Goal: Task Accomplishment & Management: Use online tool/utility

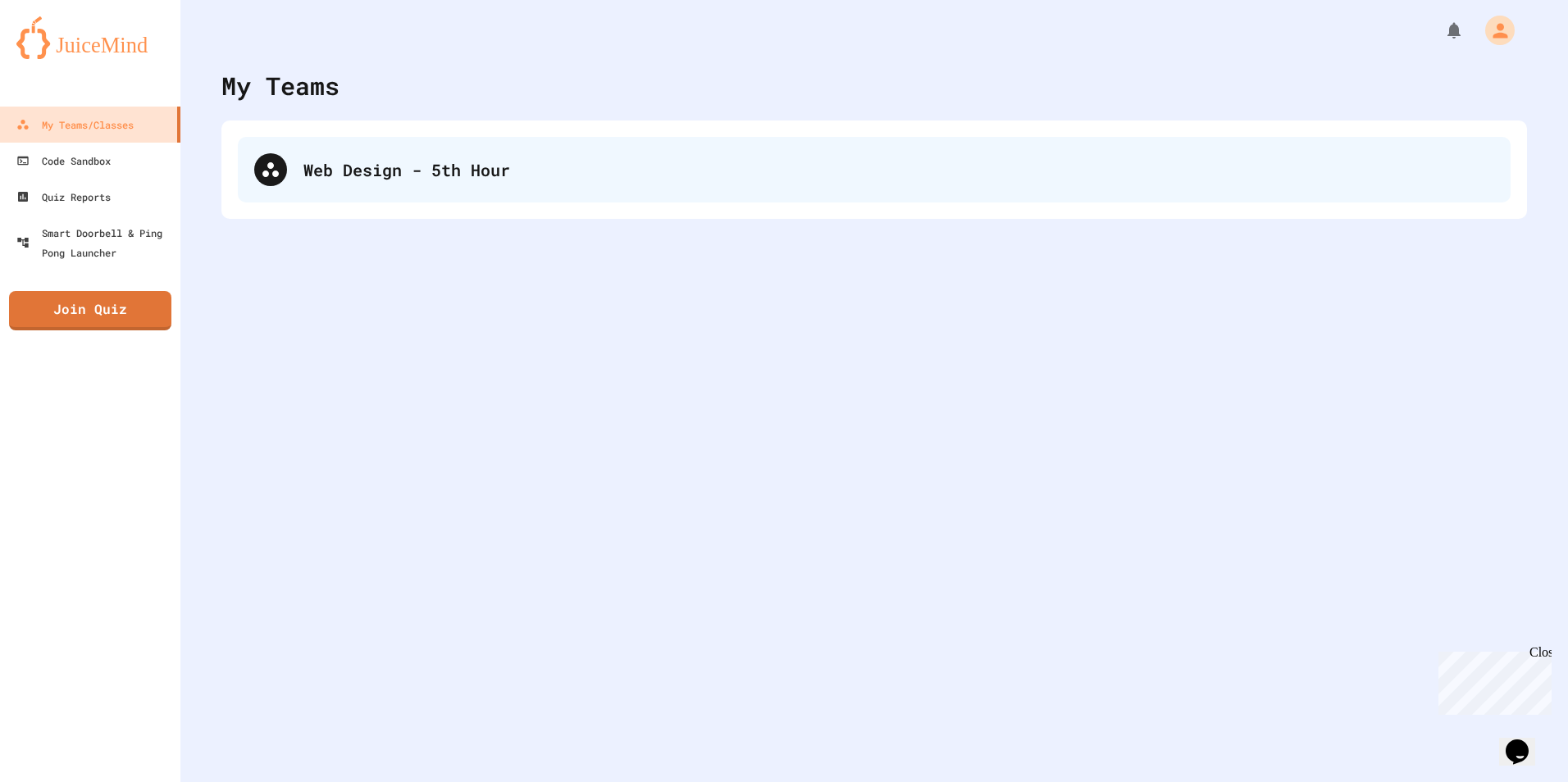
click at [440, 183] on div "Web Design - 5th Hour" at bounding box center [875, 170] width 1273 height 65
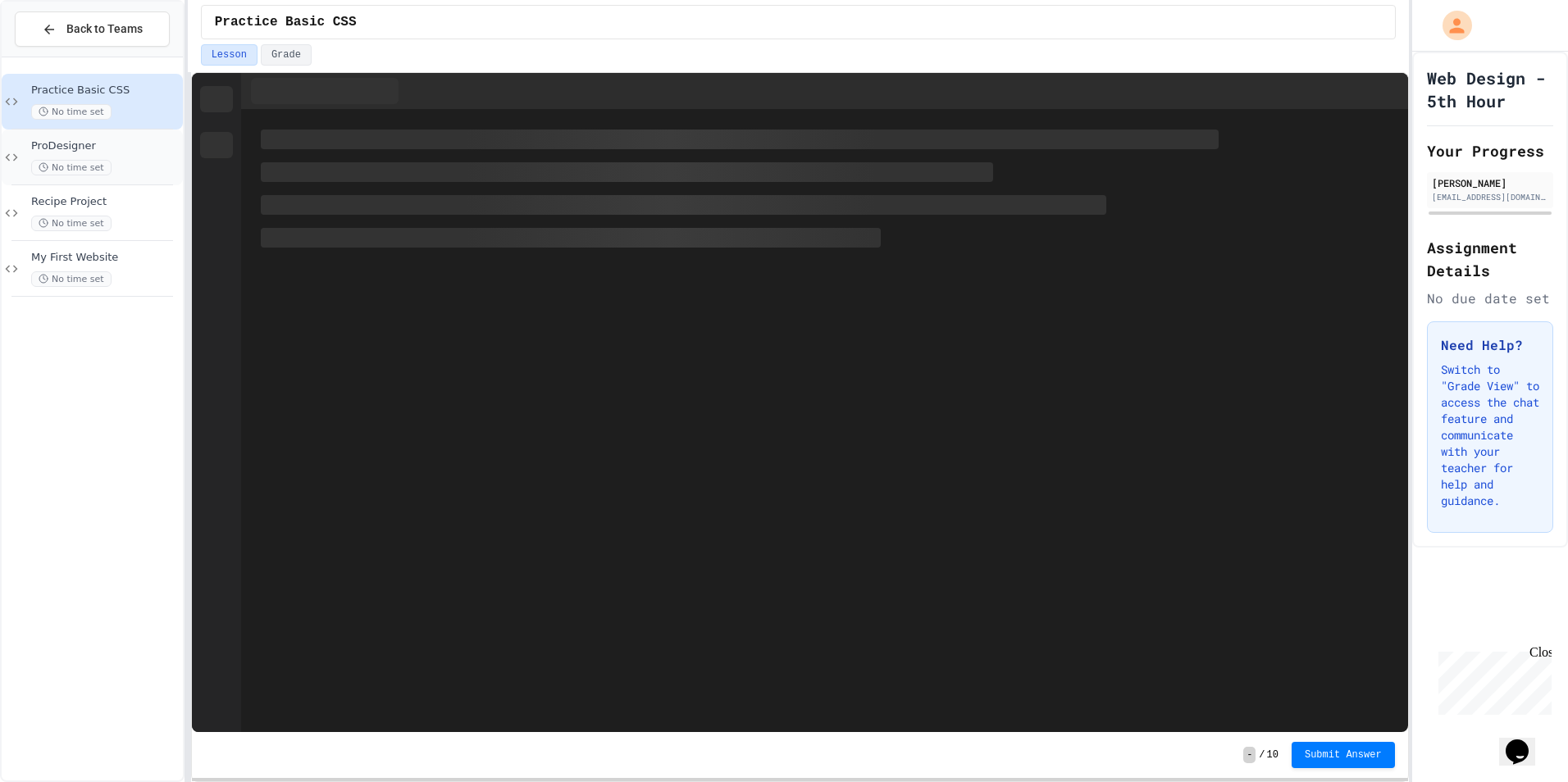
click at [131, 156] on div "ProDesigner No time set" at bounding box center [105, 157] width 148 height 36
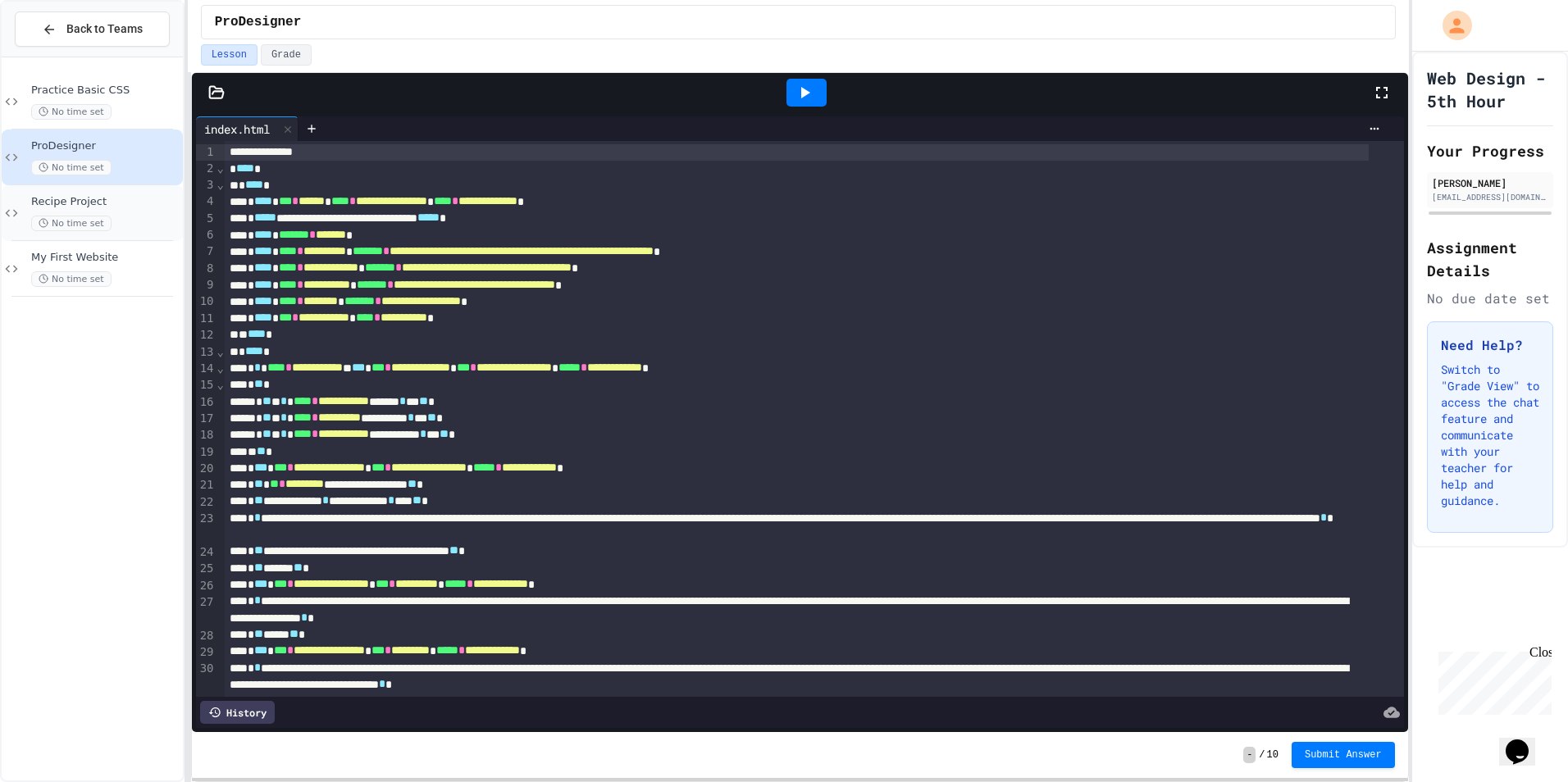
click at [97, 197] on span "Recipe Project" at bounding box center [105, 202] width 148 height 14
click at [820, 88] on div at bounding box center [806, 92] width 40 height 28
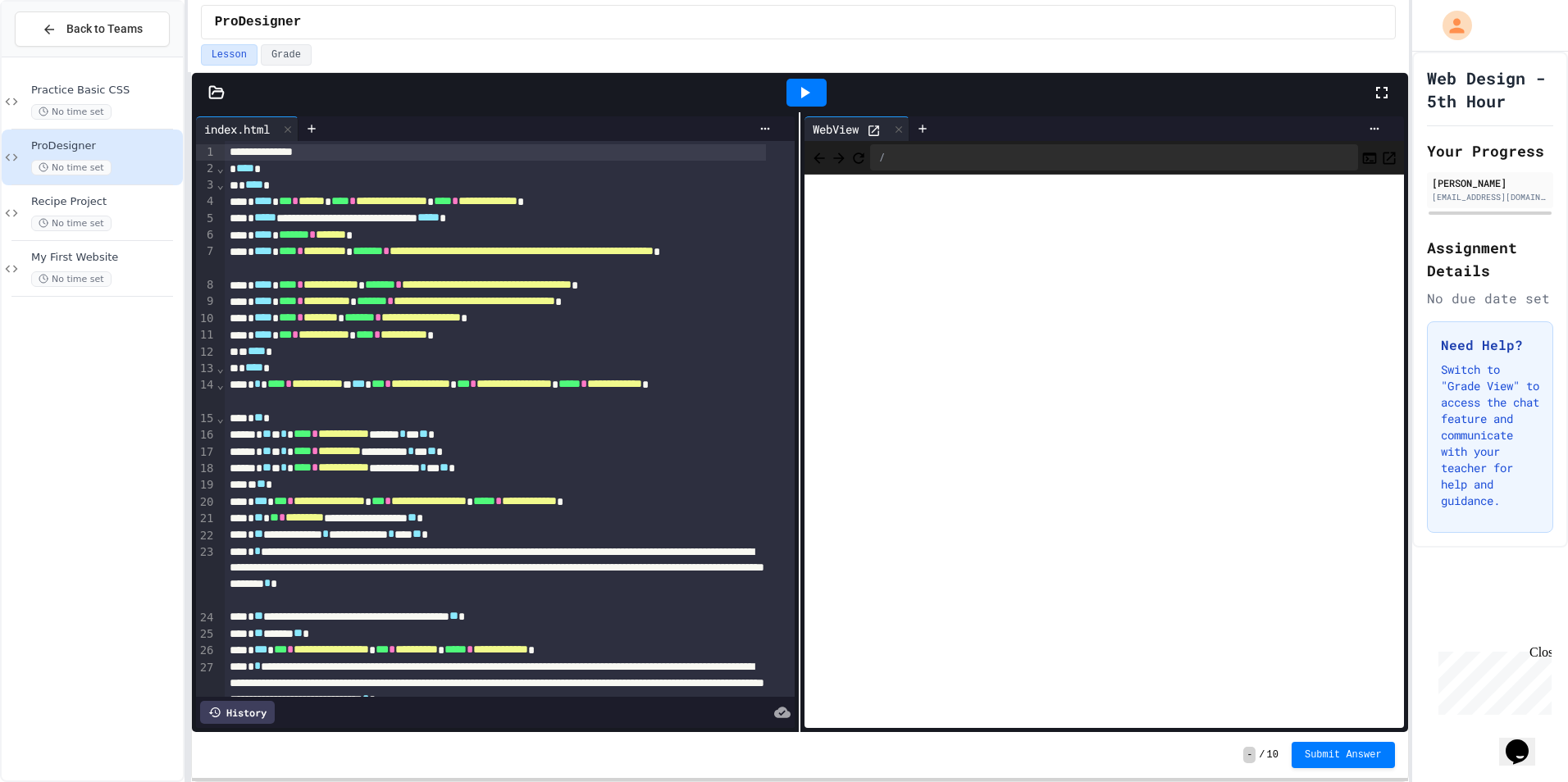
click at [224, 98] on div at bounding box center [800, 92] width 1216 height 39
click at [221, 97] on icon at bounding box center [216, 91] width 14 height 11
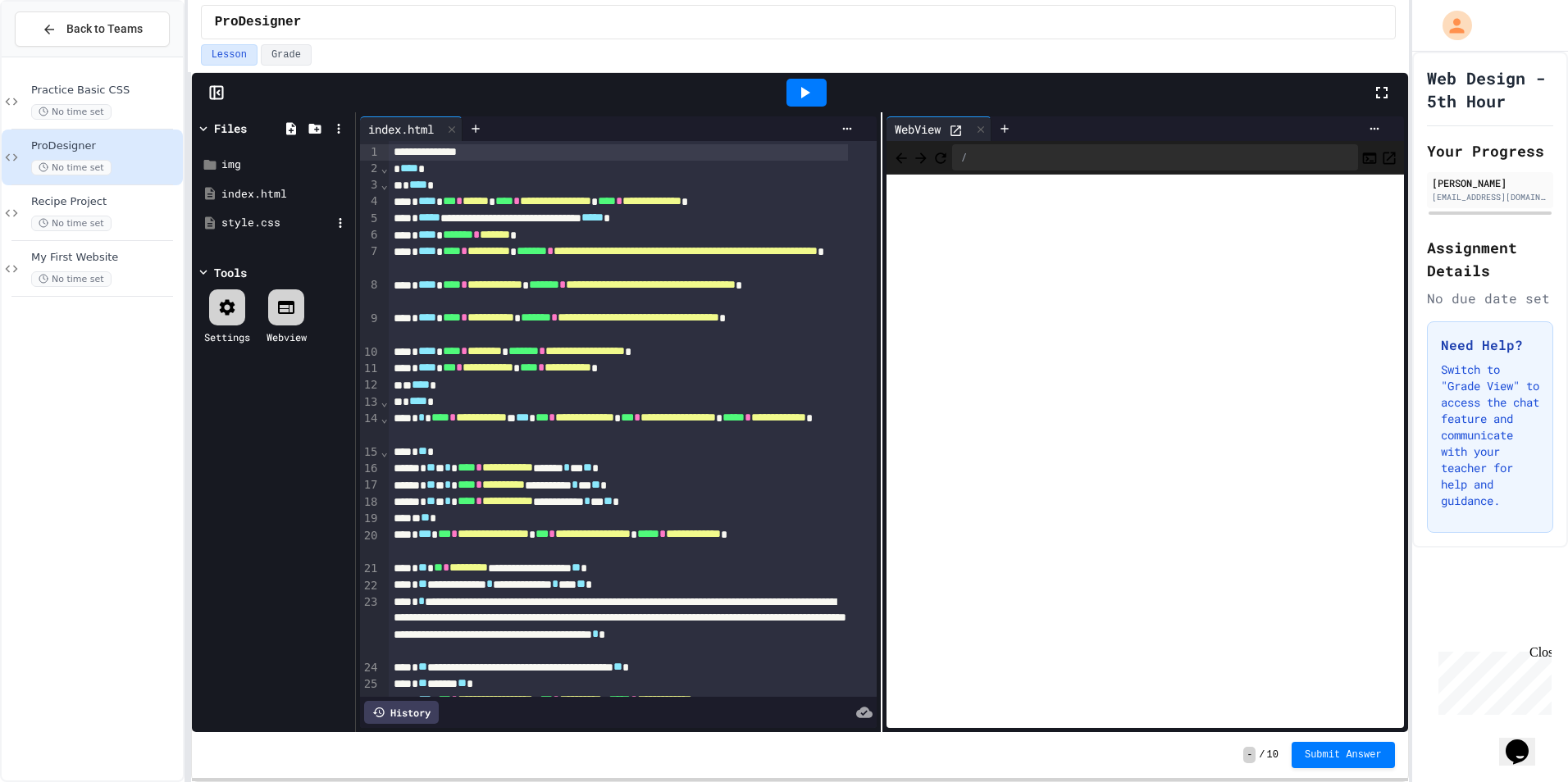
click at [280, 225] on div "style.css" at bounding box center [276, 223] width 110 height 17
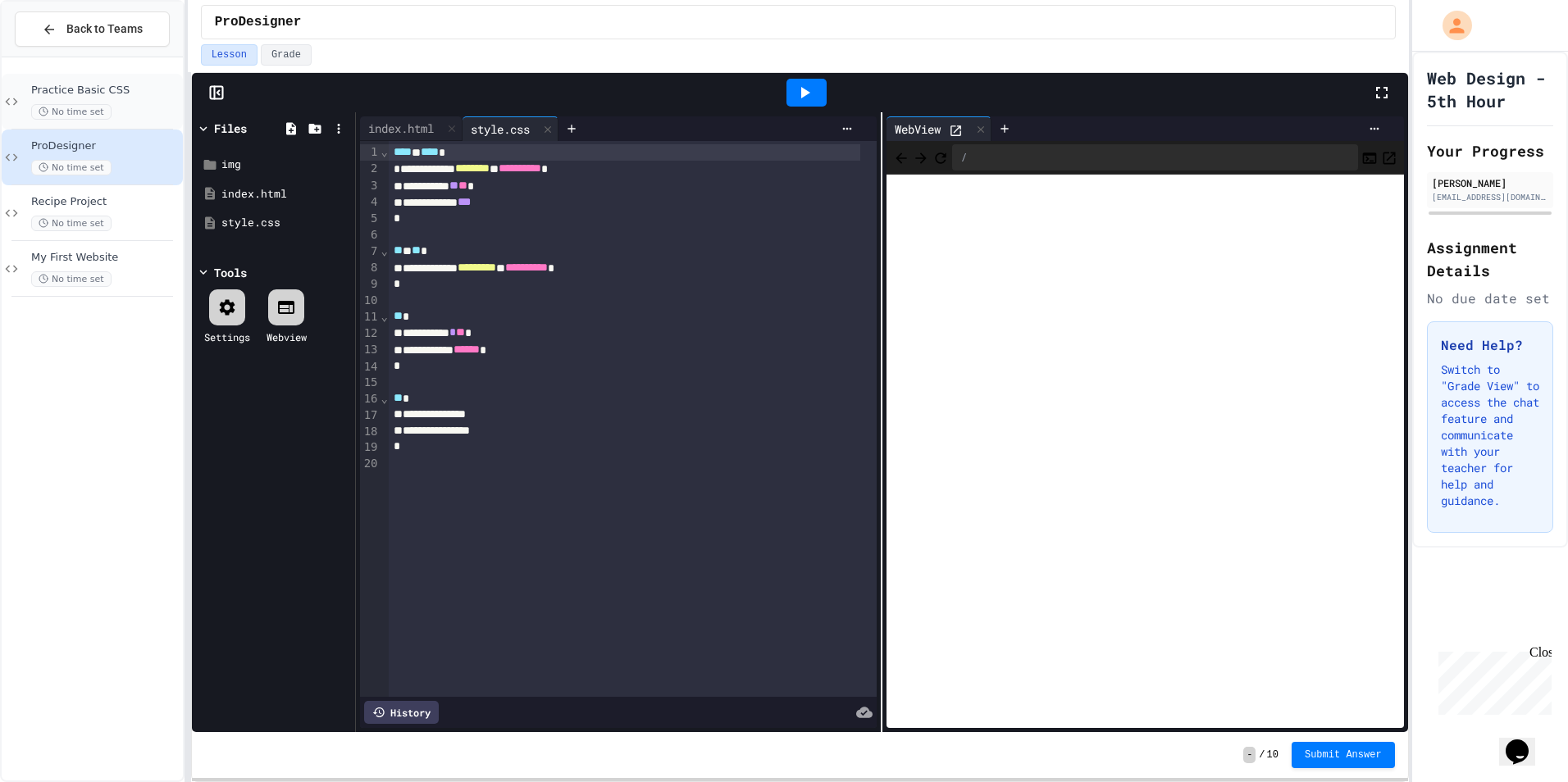
click at [114, 106] on div "No time set" at bounding box center [105, 112] width 148 height 16
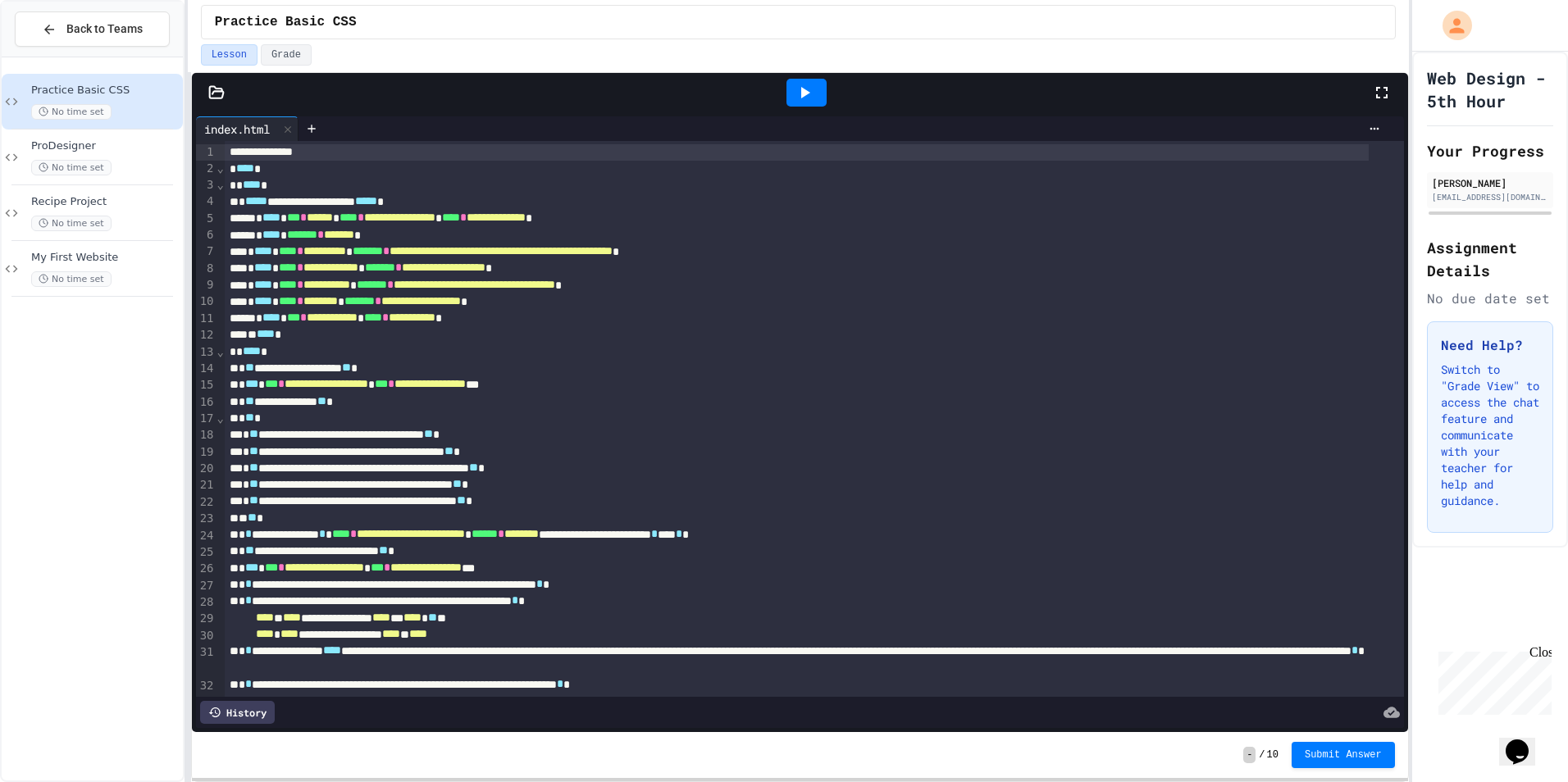
click at [793, 91] on div at bounding box center [806, 92] width 40 height 28
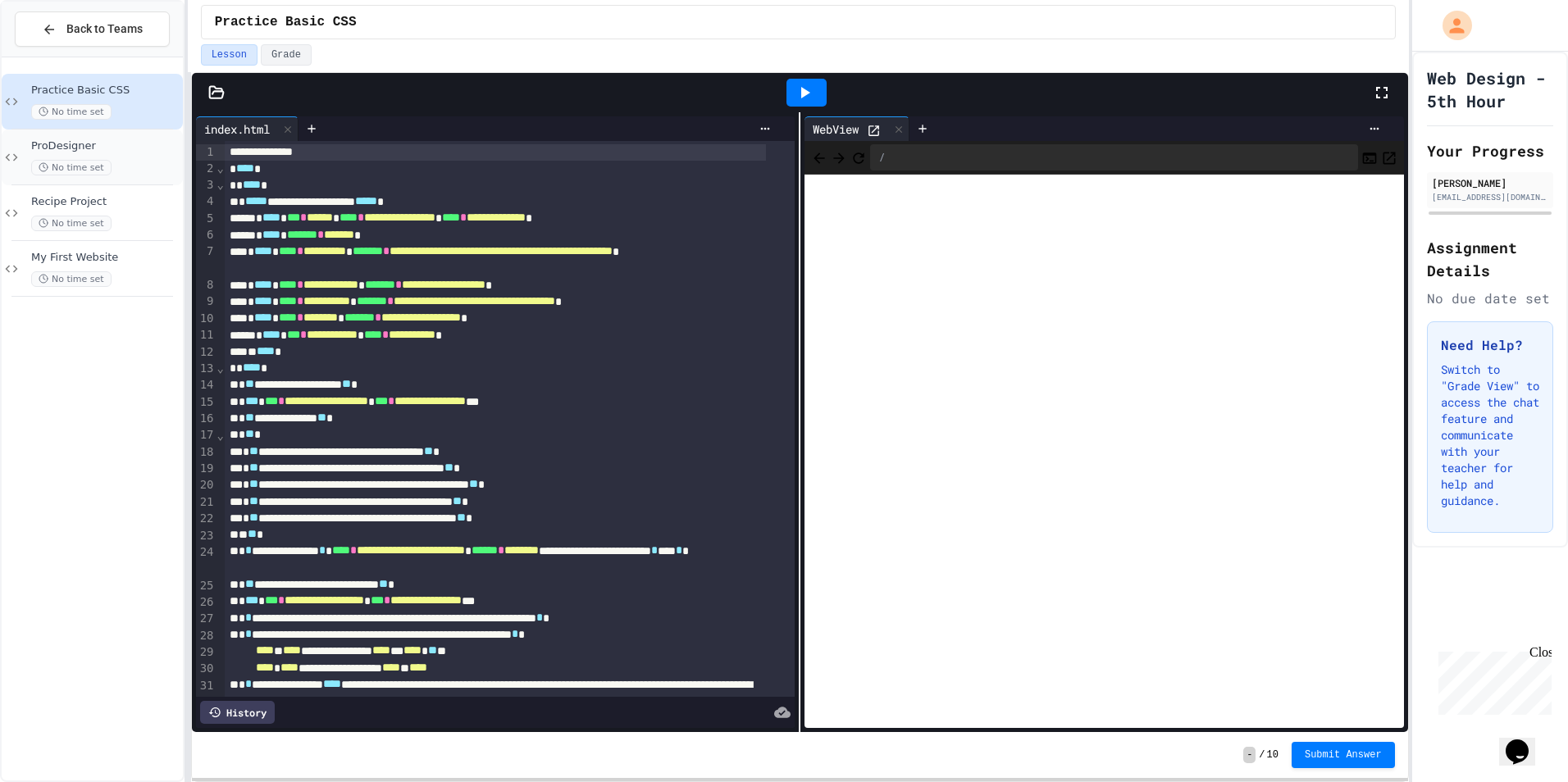
click at [106, 146] on span "ProDesigner" at bounding box center [105, 146] width 148 height 14
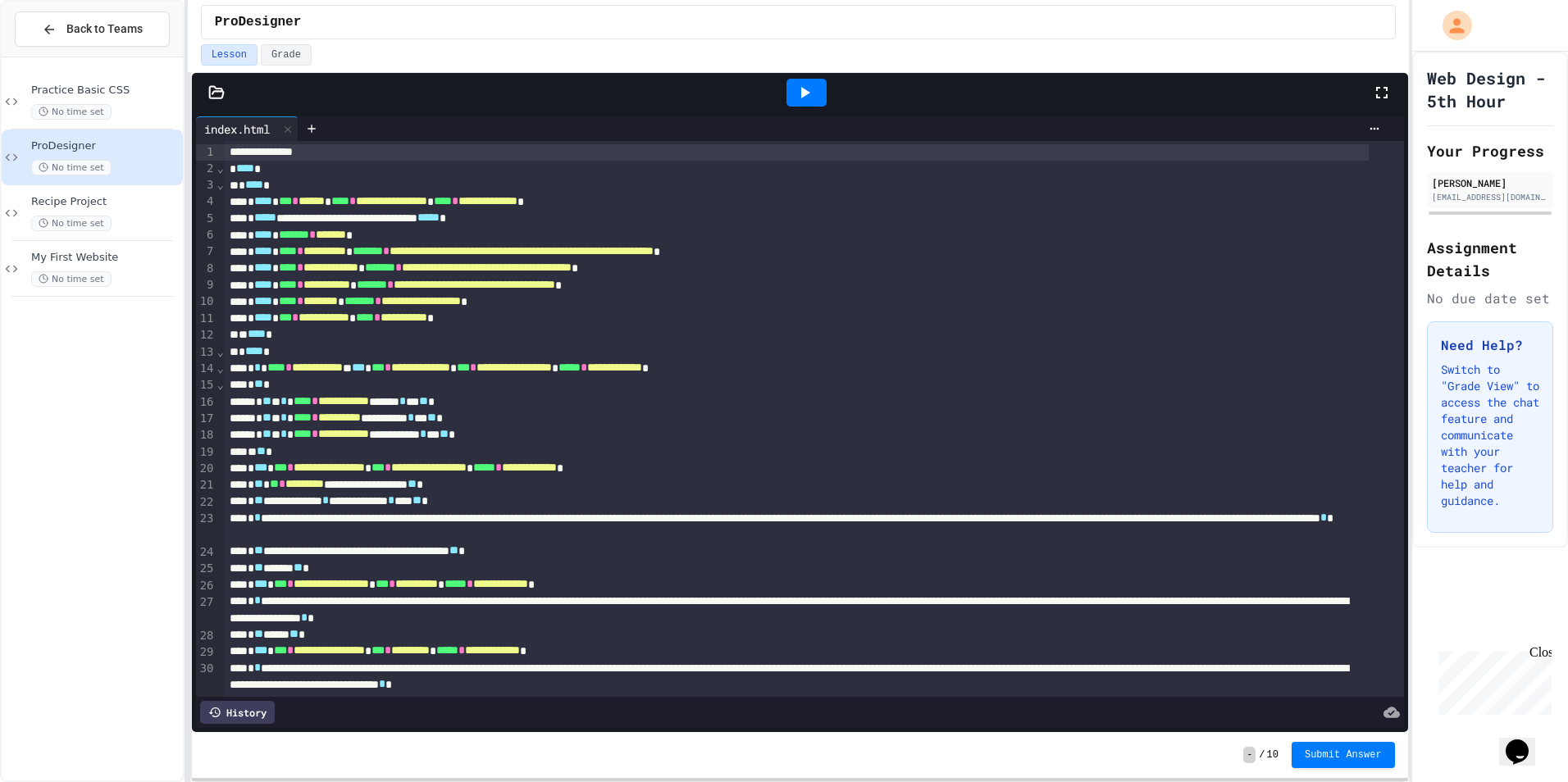
click at [205, 93] on div at bounding box center [217, 92] width 49 height 17
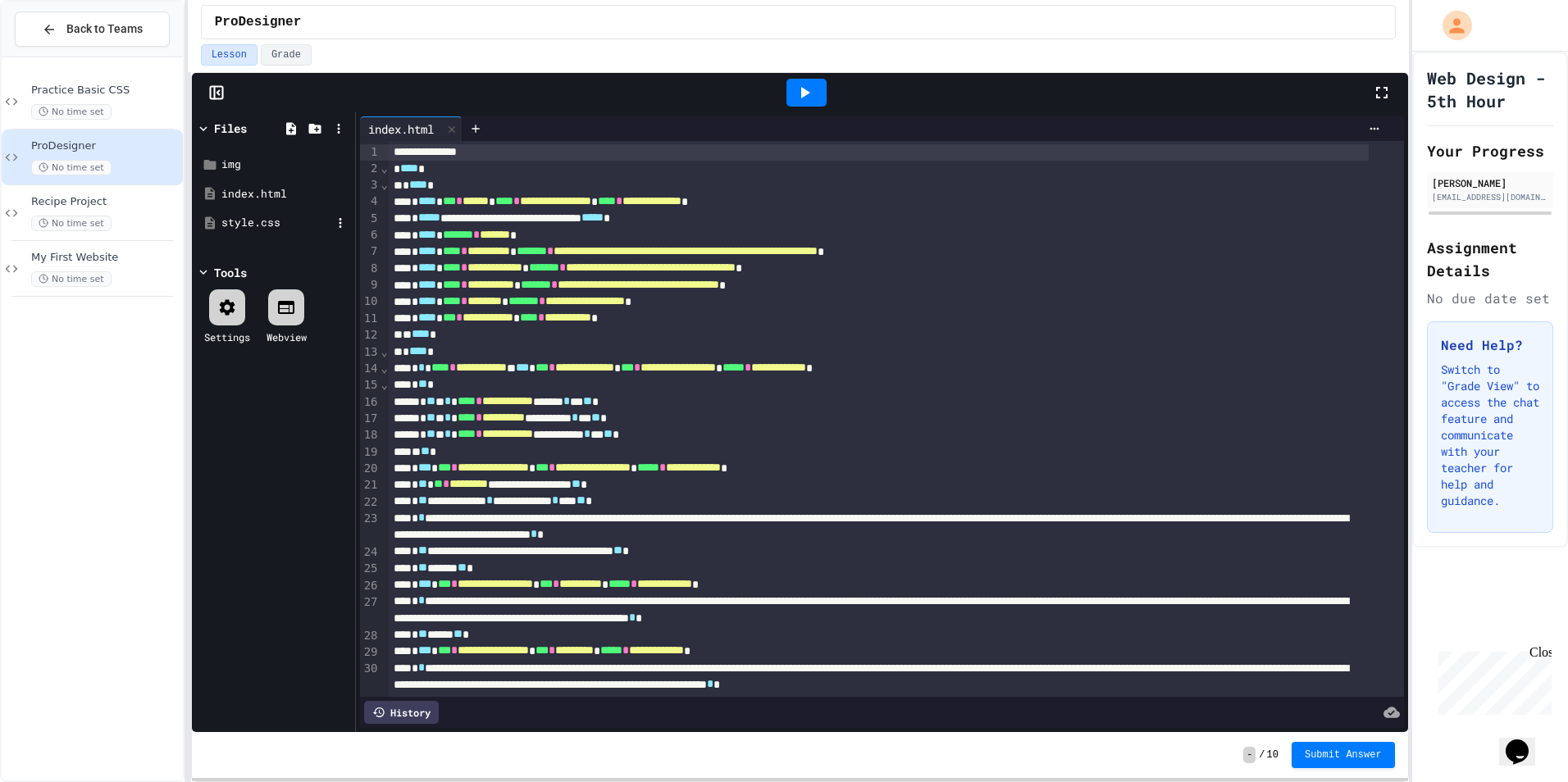
click at [238, 218] on div "style.css" at bounding box center [276, 223] width 110 height 17
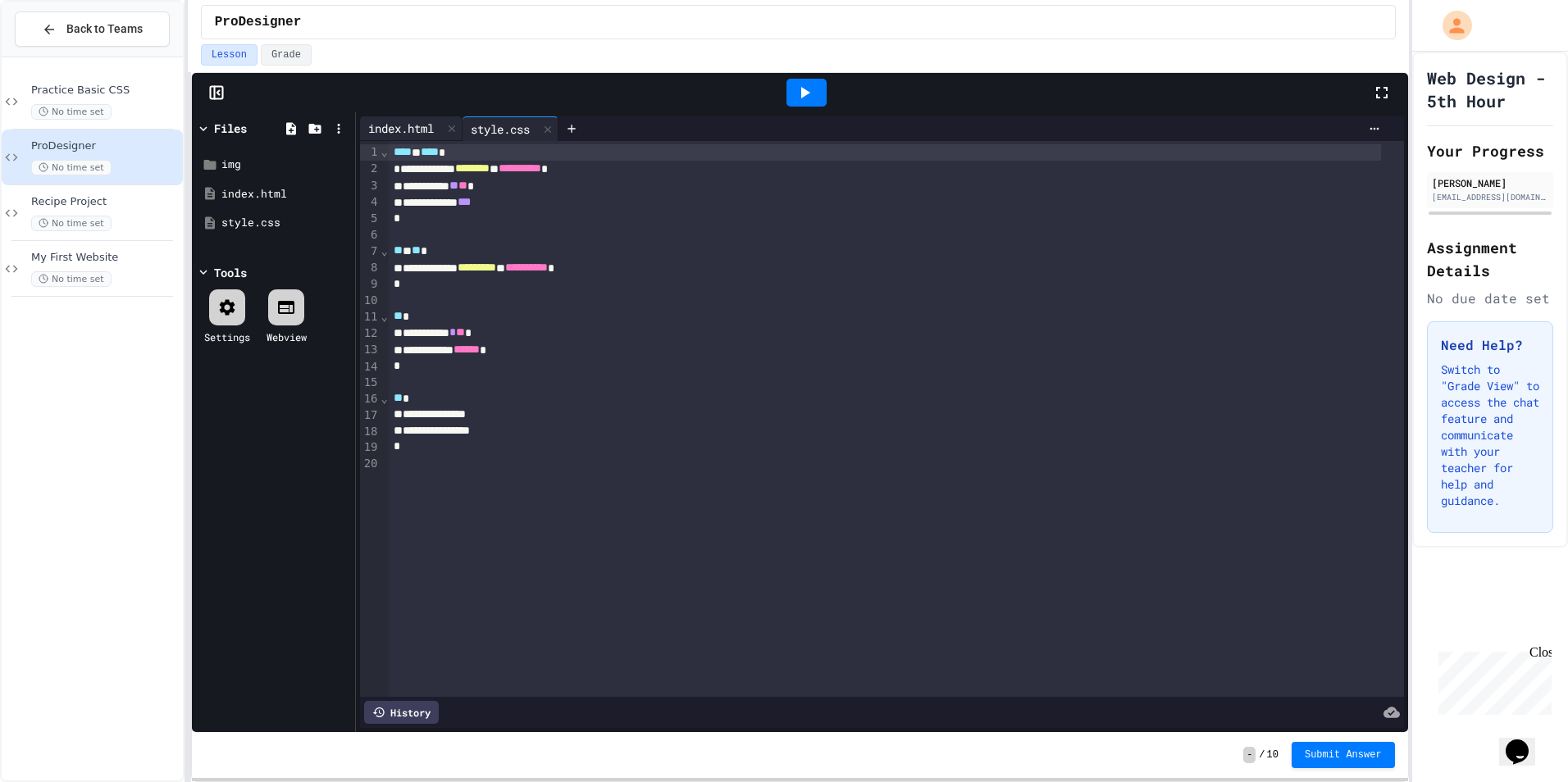
click at [398, 135] on div "index.html" at bounding box center [401, 128] width 82 height 17
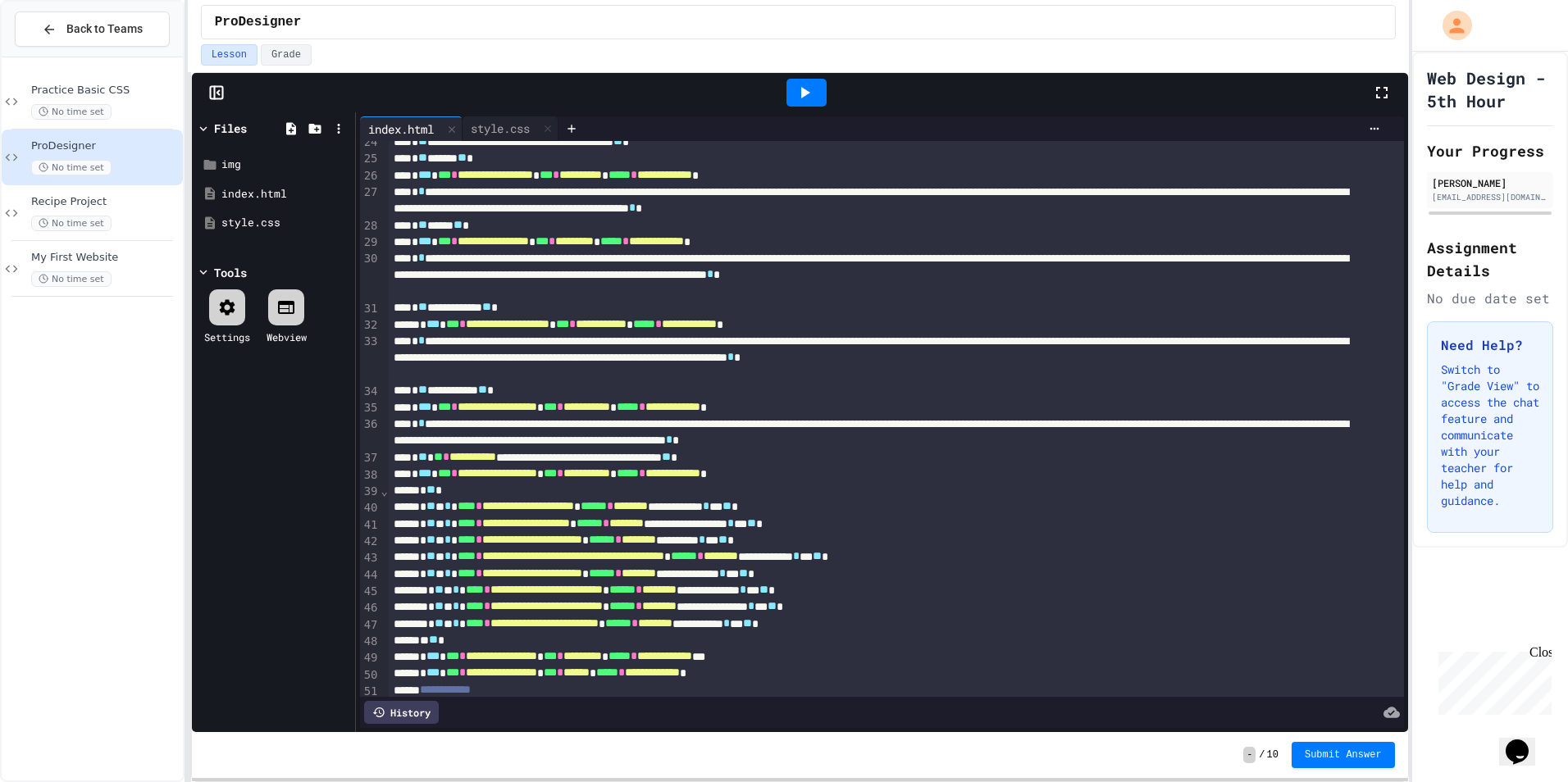
scroll to position [656, 0]
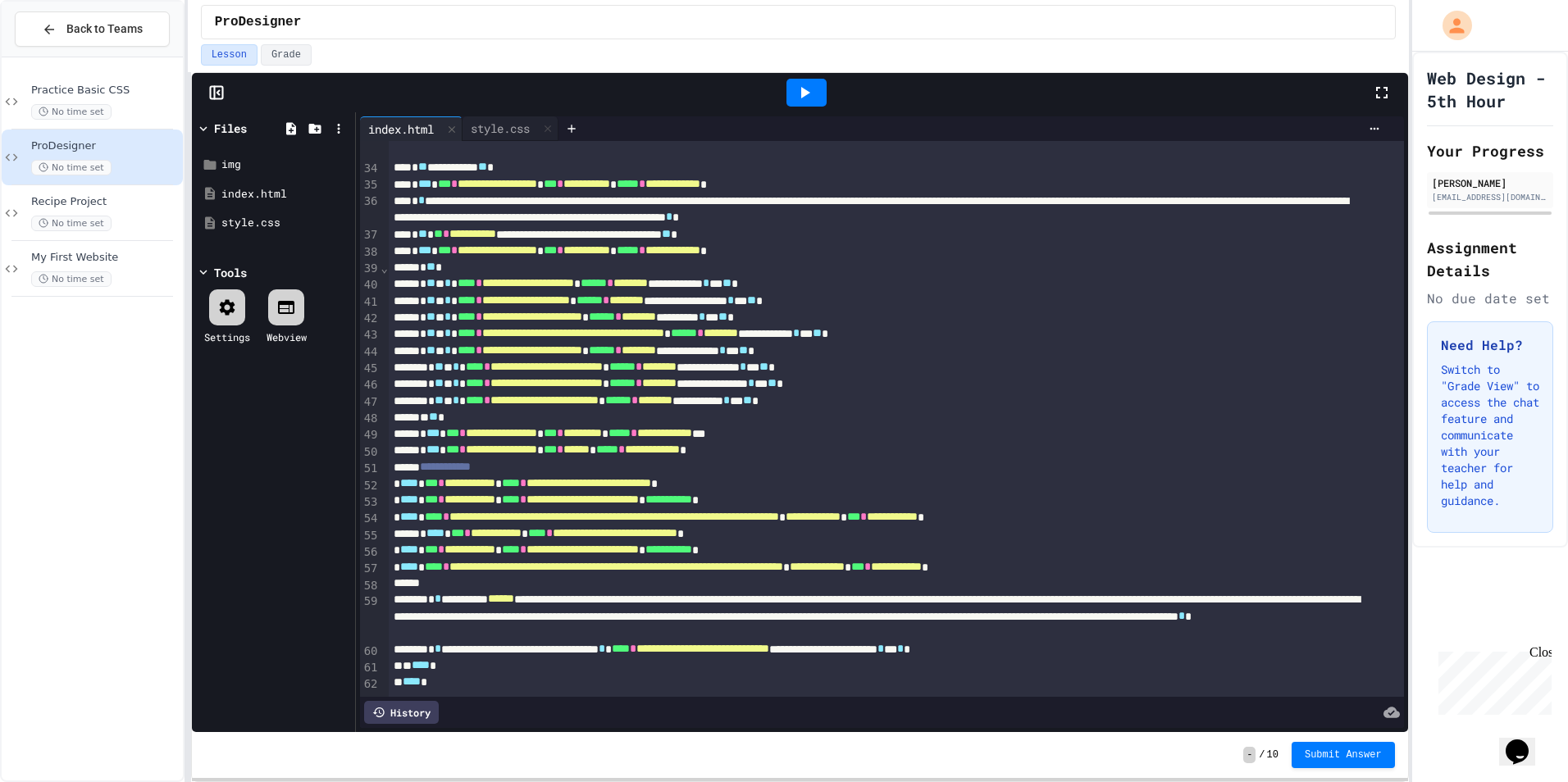
click at [1106, 733] on div "- / 10 Submit Answer" at bounding box center [800, 755] width 1216 height 46
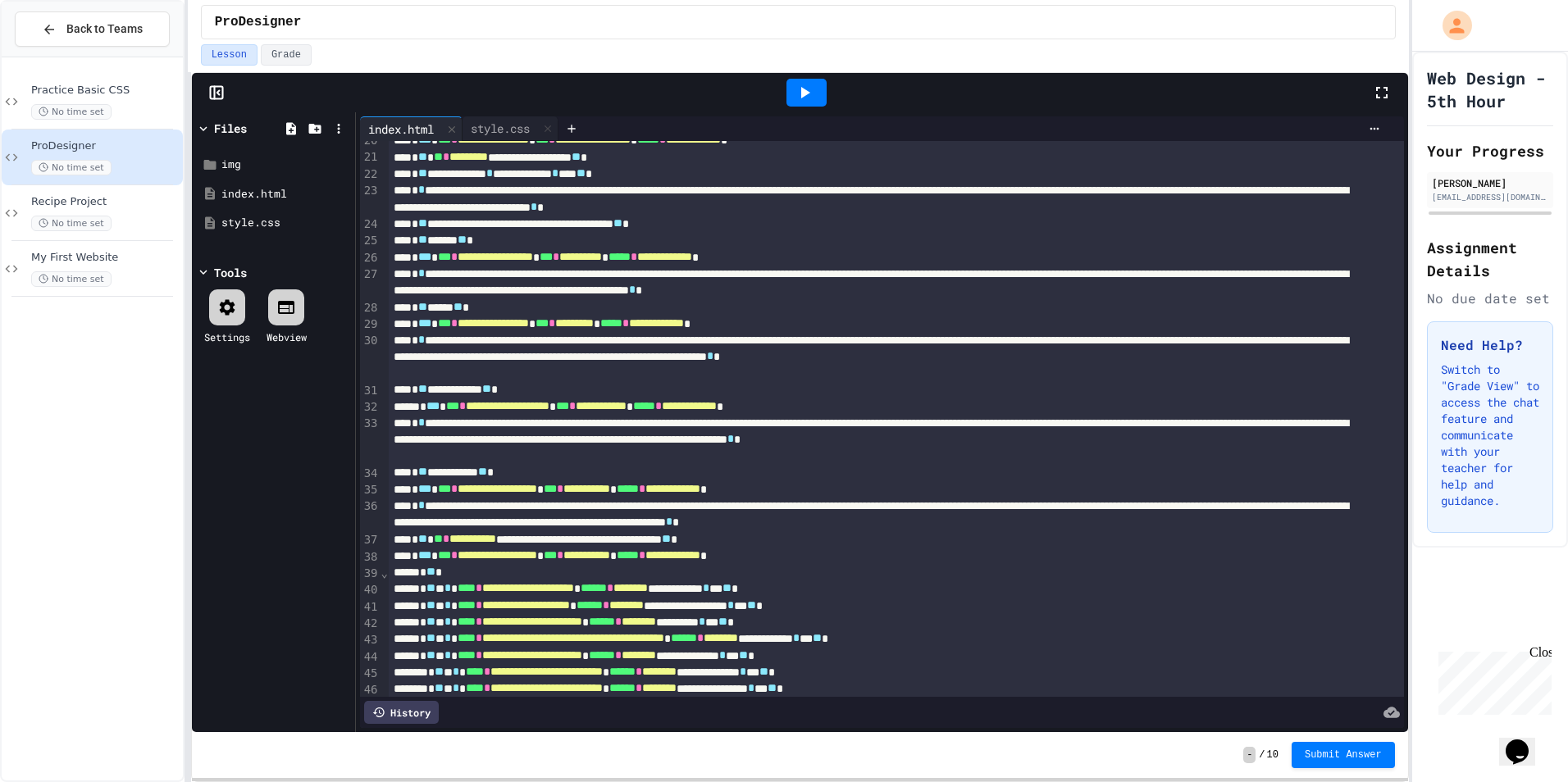
scroll to position [0, 0]
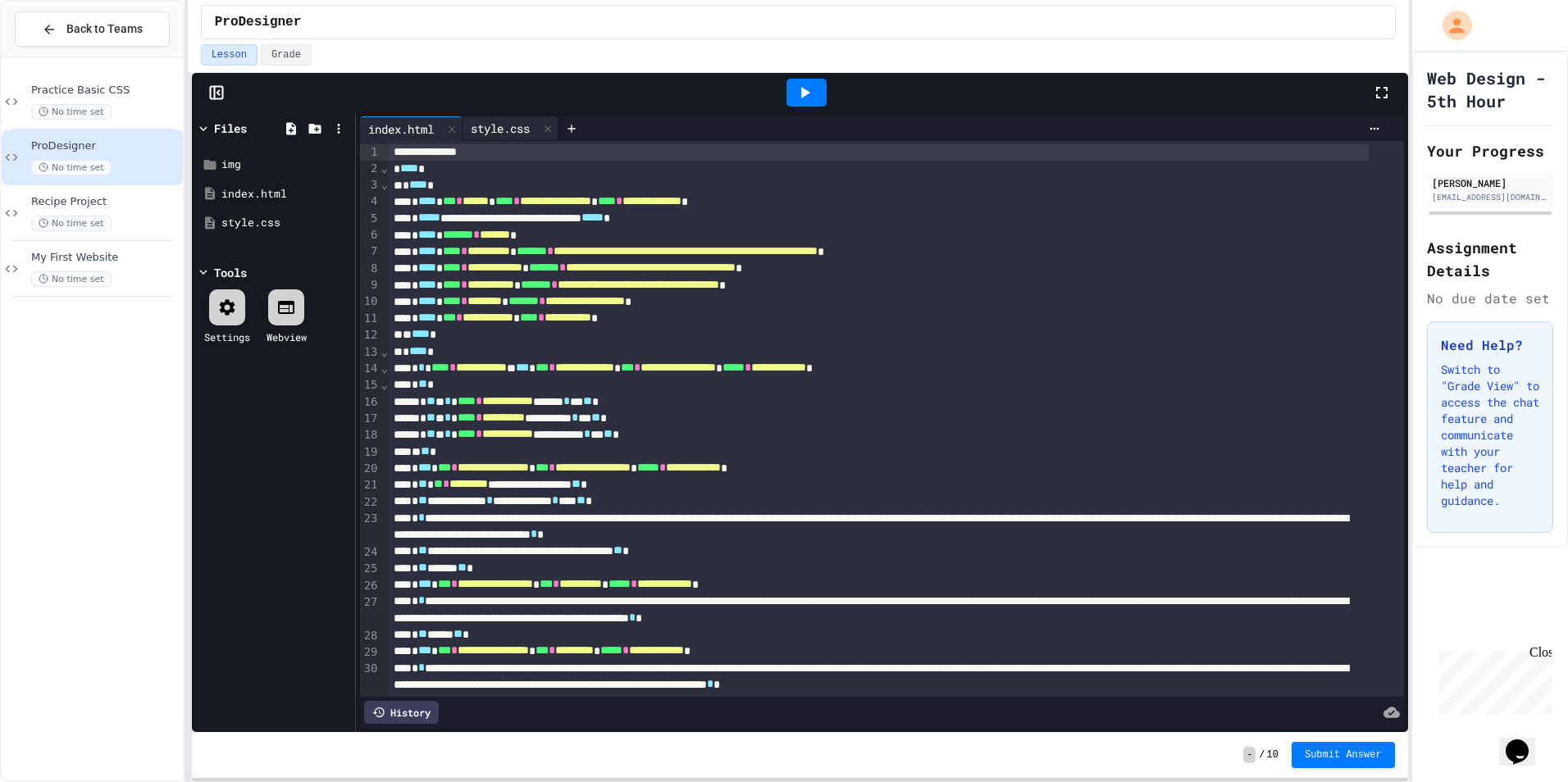
click at [510, 134] on div "style.css" at bounding box center [500, 128] width 76 height 17
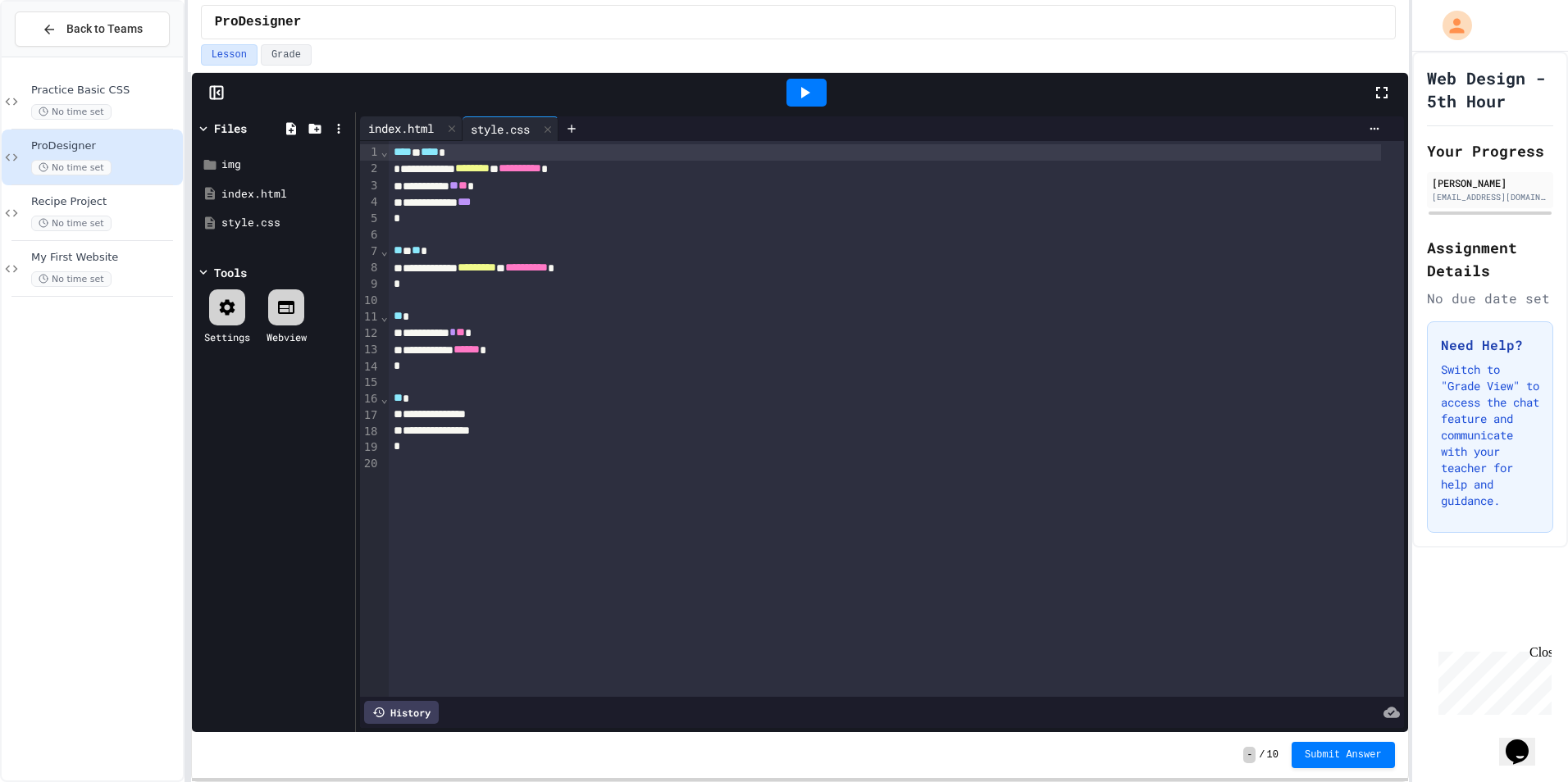
click at [399, 128] on div "index.html" at bounding box center [401, 128] width 82 height 17
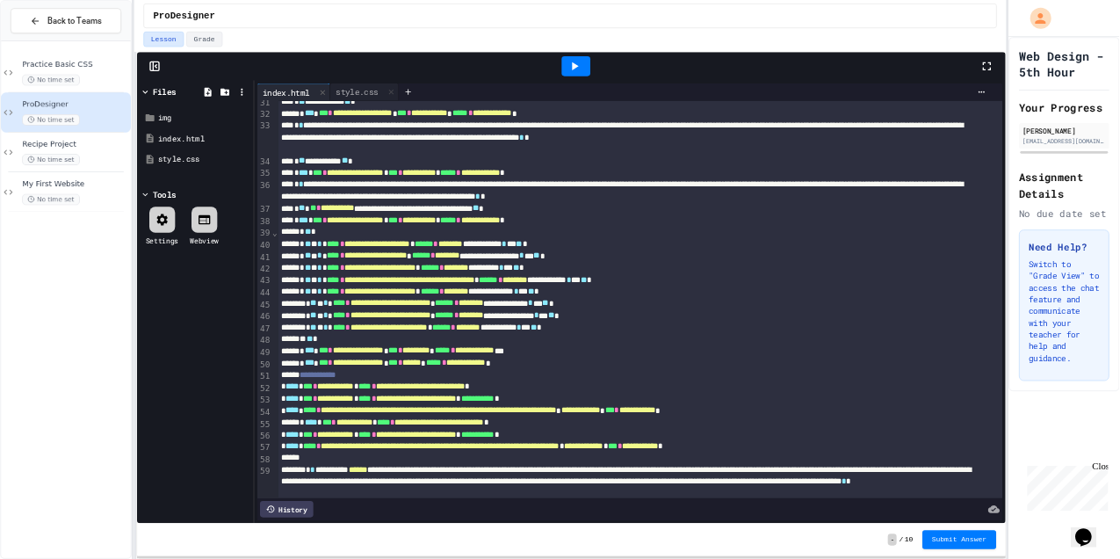
scroll to position [705, 0]
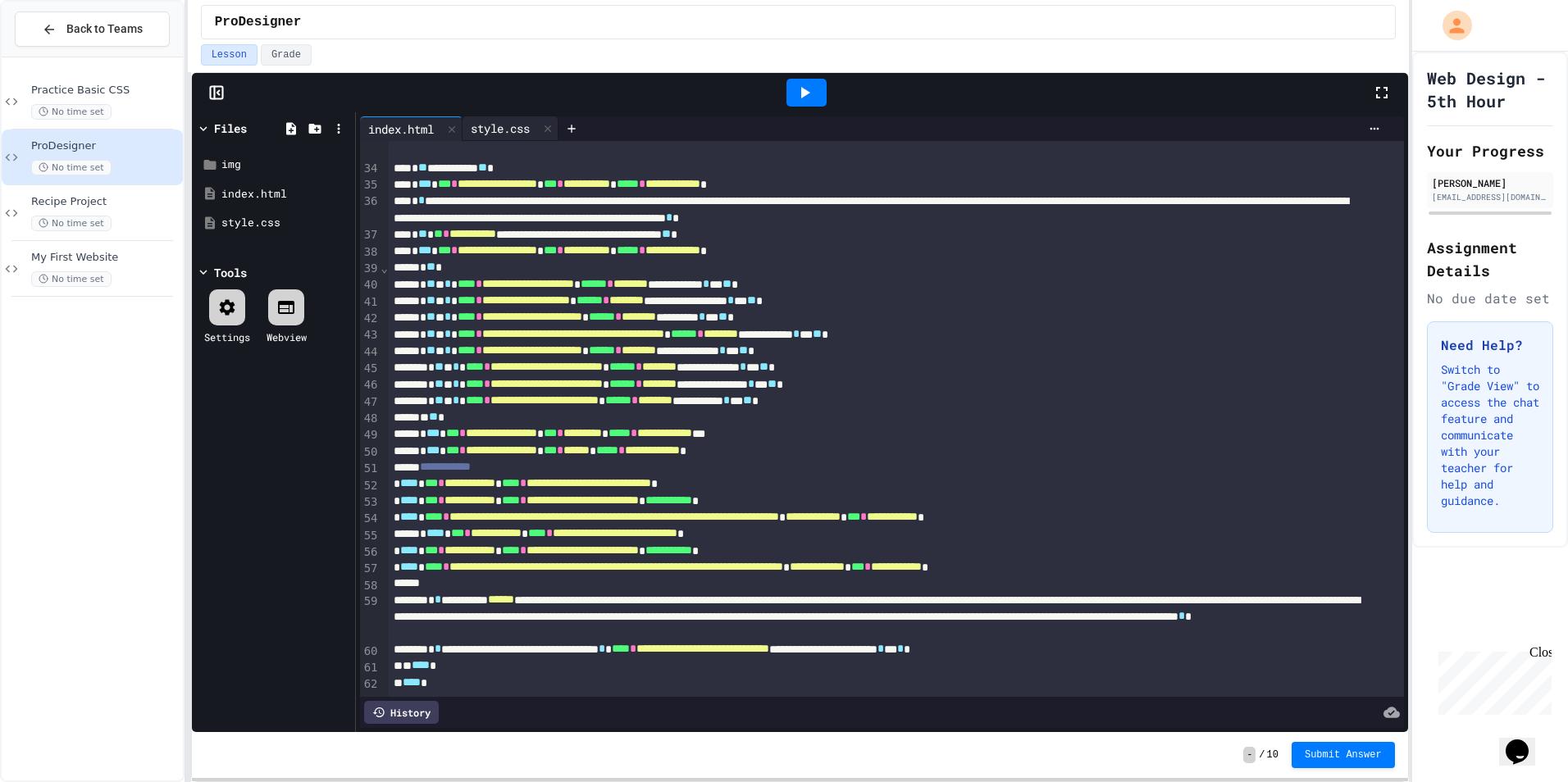
click at [505, 125] on div "style.css" at bounding box center [500, 128] width 76 height 17
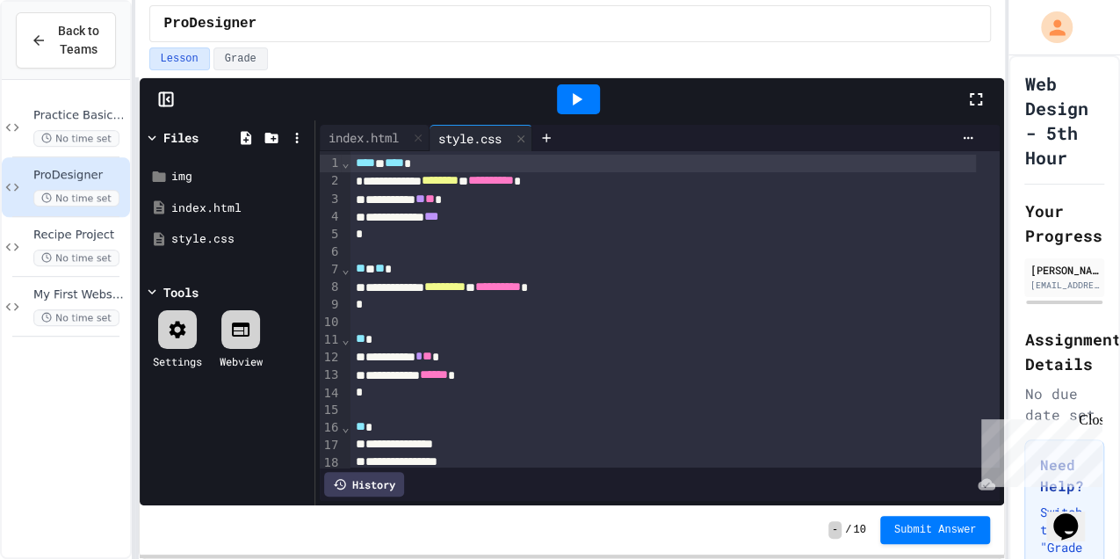
scroll to position [57, 0]
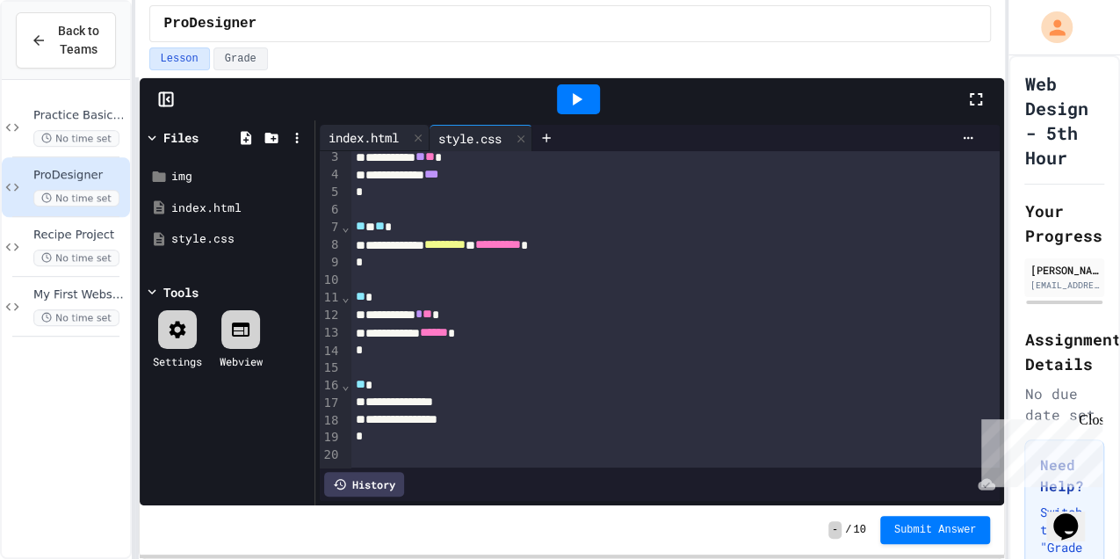
click at [344, 128] on div "index.html" at bounding box center [364, 137] width 88 height 18
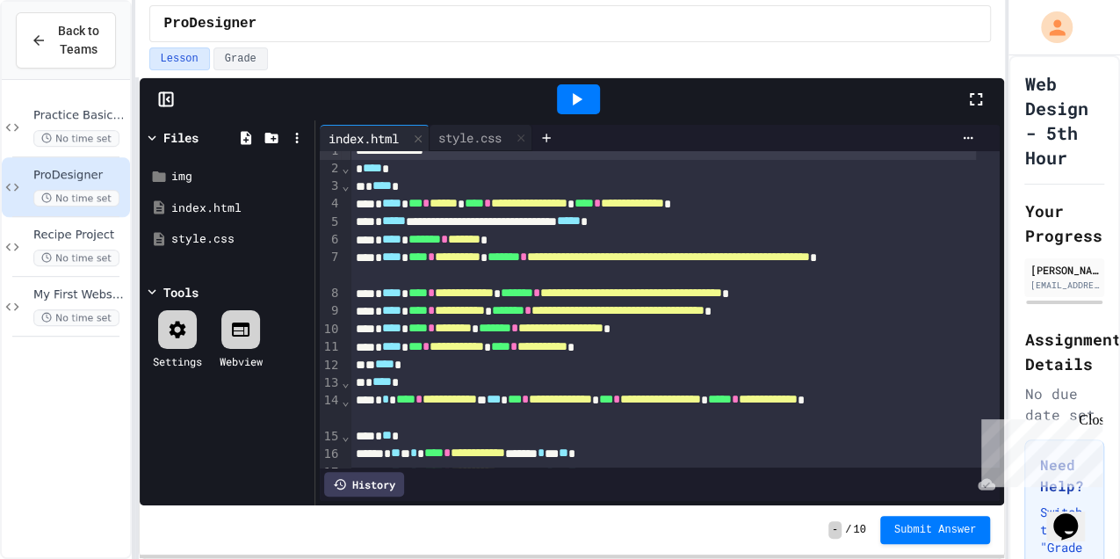
scroll to position [71, 0]
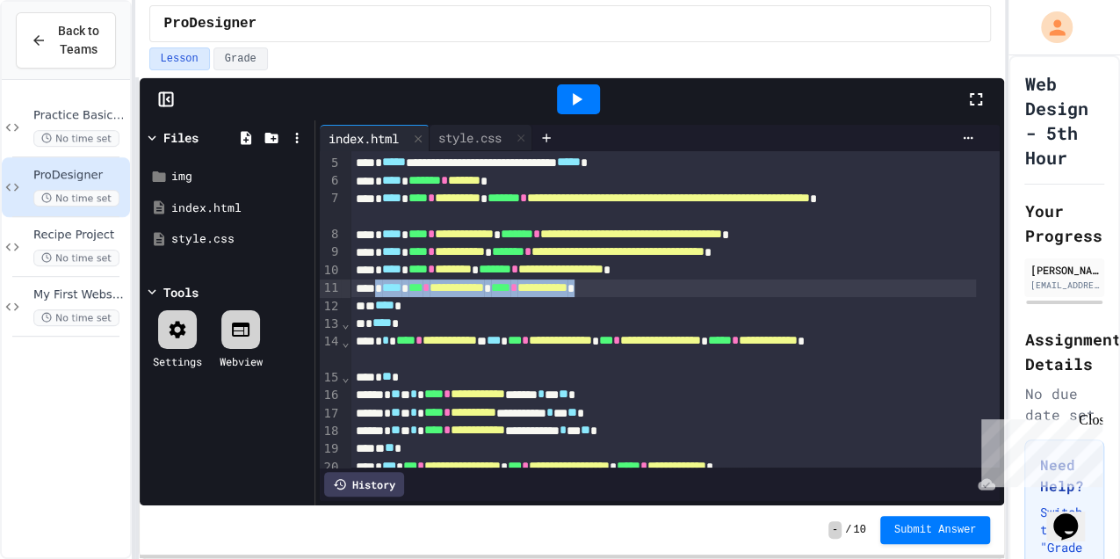
drag, startPoint x: 378, startPoint y: 287, endPoint x: 656, endPoint y: 288, distance: 278.5
click at [656, 288] on div "**********" at bounding box center [664, 288] width 626 height 18
click at [574, 104] on icon at bounding box center [576, 99] width 21 height 21
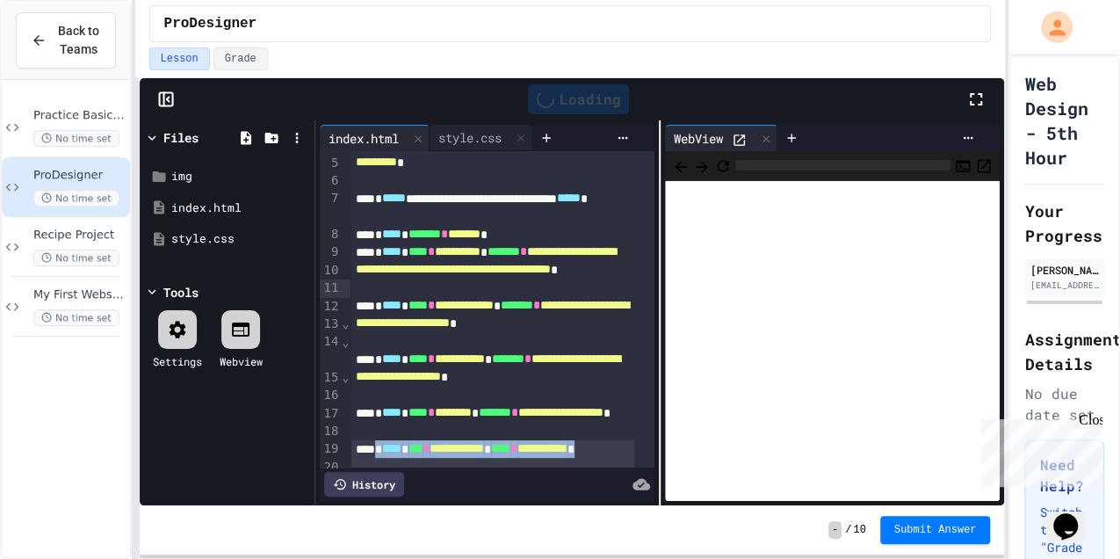
scroll to position [107, 0]
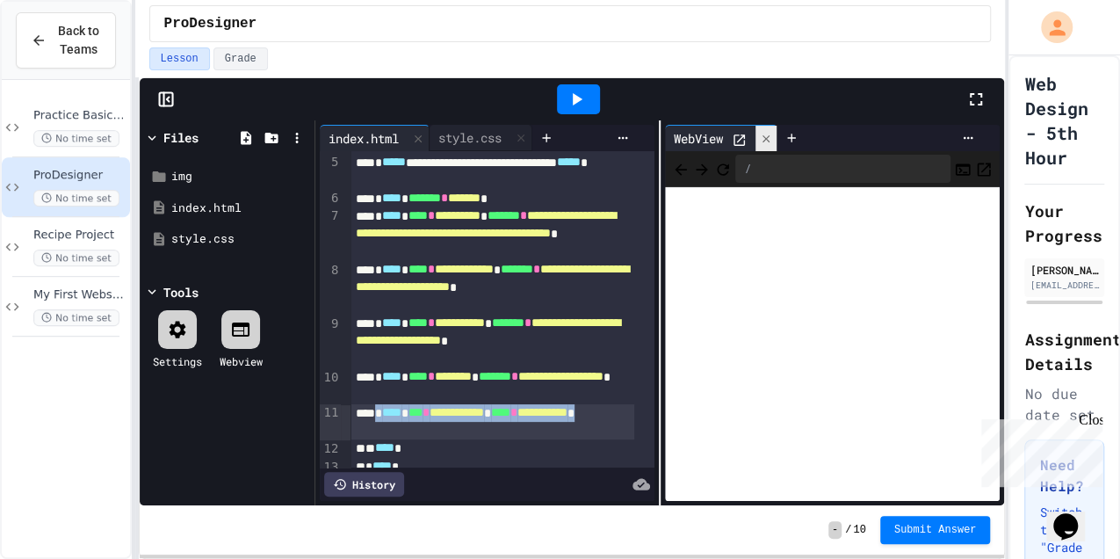
click at [763, 133] on icon at bounding box center [766, 139] width 12 height 12
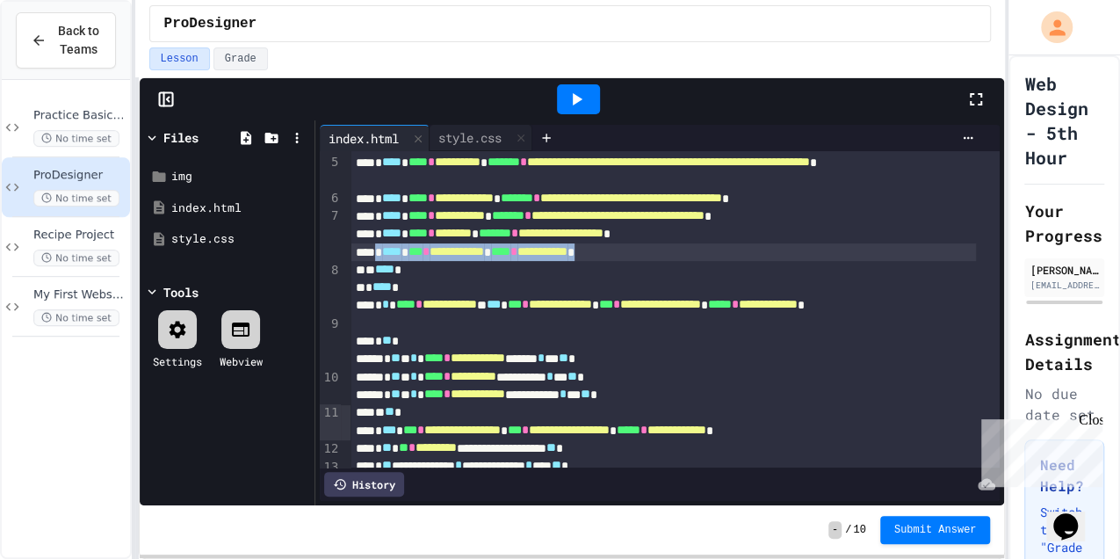
scroll to position [71, 0]
